Goal: Find specific page/section: Find specific page/section

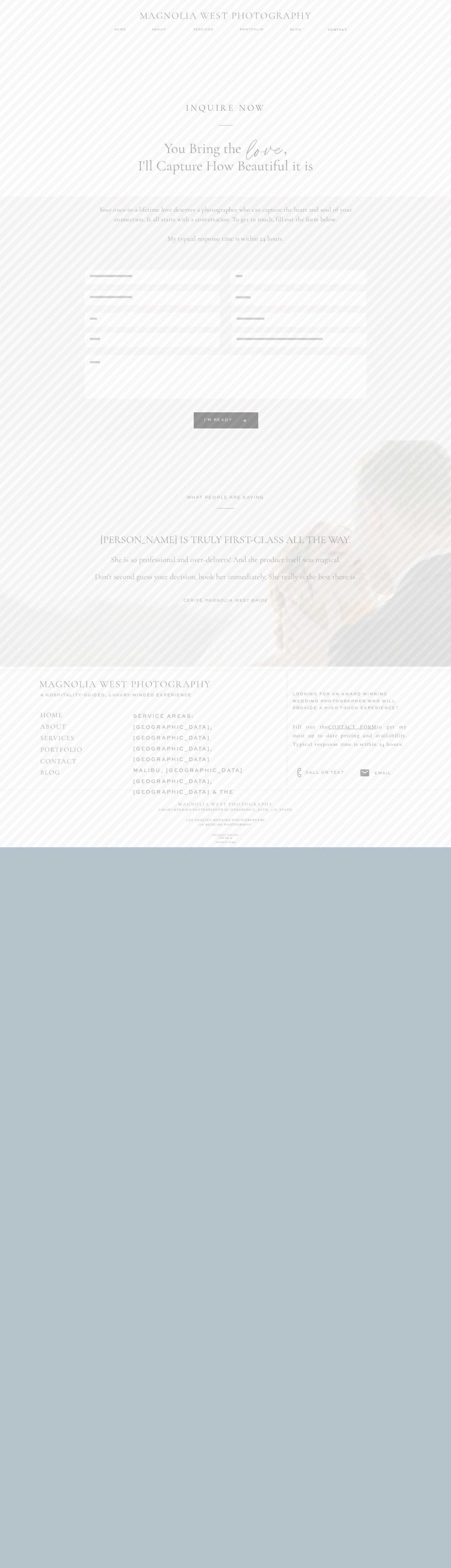
click at [19, 21] on div "MAGNOLIA WEST PHOTOGRAPHY Blog about contact menu services home Portfolio magno…" at bounding box center [225, 423] width 451 height 847
click at [423, 847] on html "MAGNOLIA WEST PHOTOGRAPHY Blog about contact menu services home Portfolio magno…" at bounding box center [225, 423] width 451 height 847
click at [58, 847] on html "MAGNOLIA WEST PHOTOGRAPHY Blog about contact menu services home Portfolio magno…" at bounding box center [225, 423] width 451 height 847
click at [12, 218] on div "MAGNOLIA WEST PHOTOGRAPHY Blog about contact menu services home Portfolio magno…" at bounding box center [225, 423] width 451 height 847
click at [67, 739] on link "SERVICES" at bounding box center [57, 737] width 34 height 8
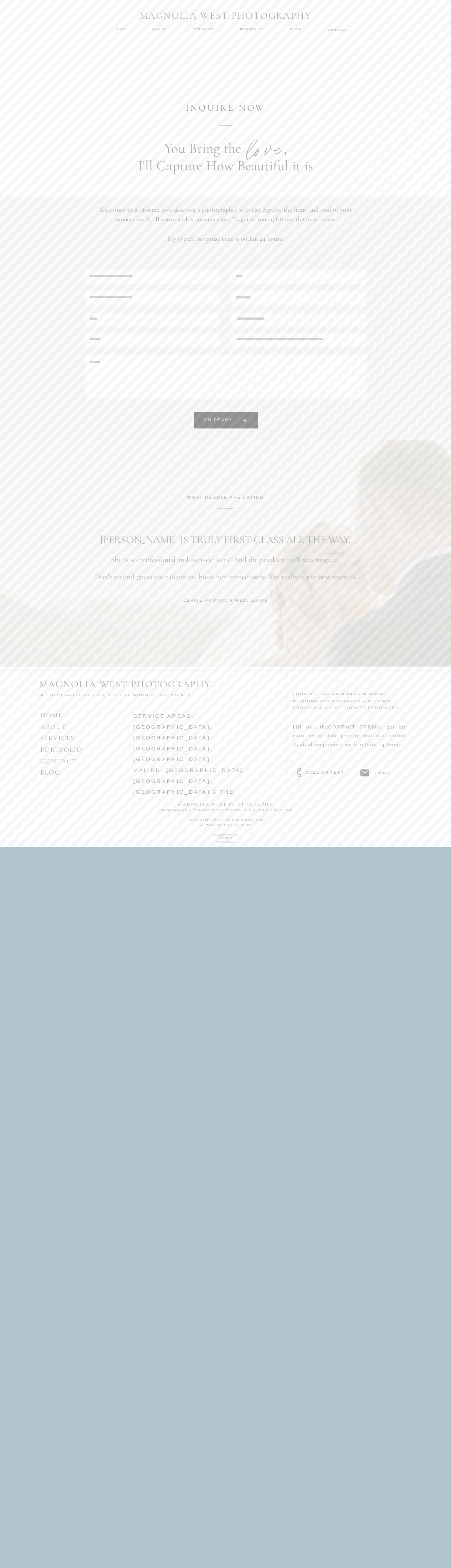
click at [154, 768] on link "malibu, [GEOGRAPHIC_DATA]" at bounding box center [188, 771] width 110 height 5
click at [226, 802] on h3 "magnolia west photography" at bounding box center [226, 802] width 97 height 5
